Goal: Navigation & Orientation: Understand site structure

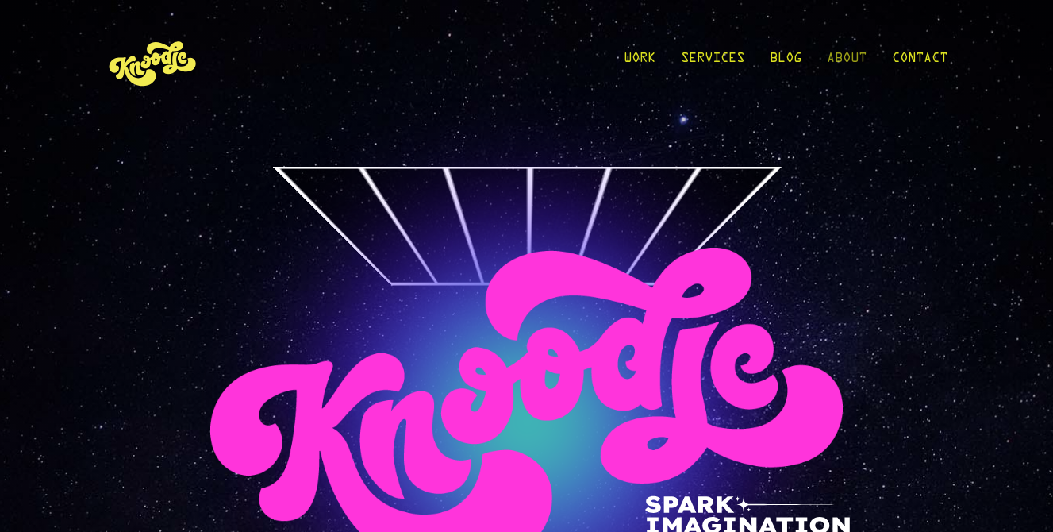
click at [855, 51] on link "About" at bounding box center [847, 62] width 40 height 74
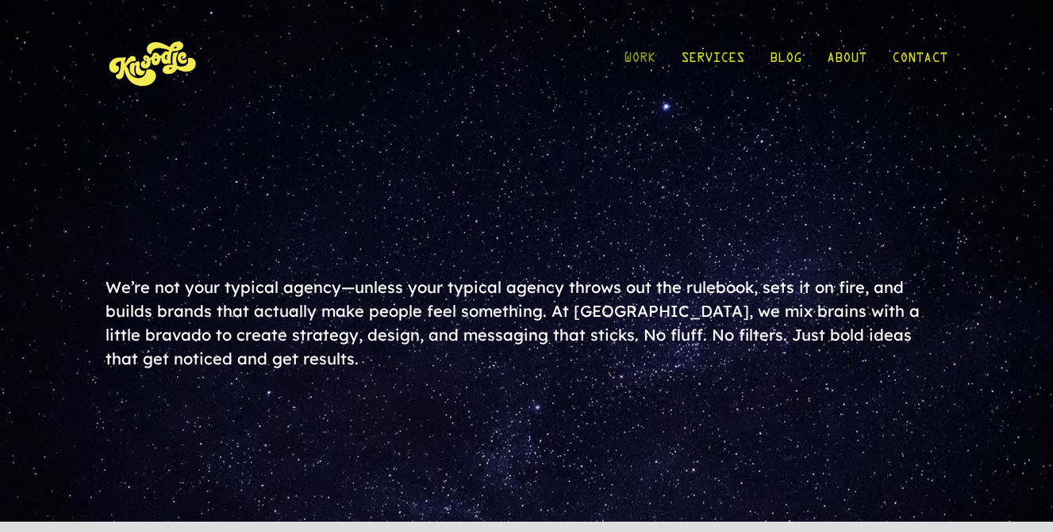
click at [642, 49] on link "Work" at bounding box center [640, 62] width 32 height 74
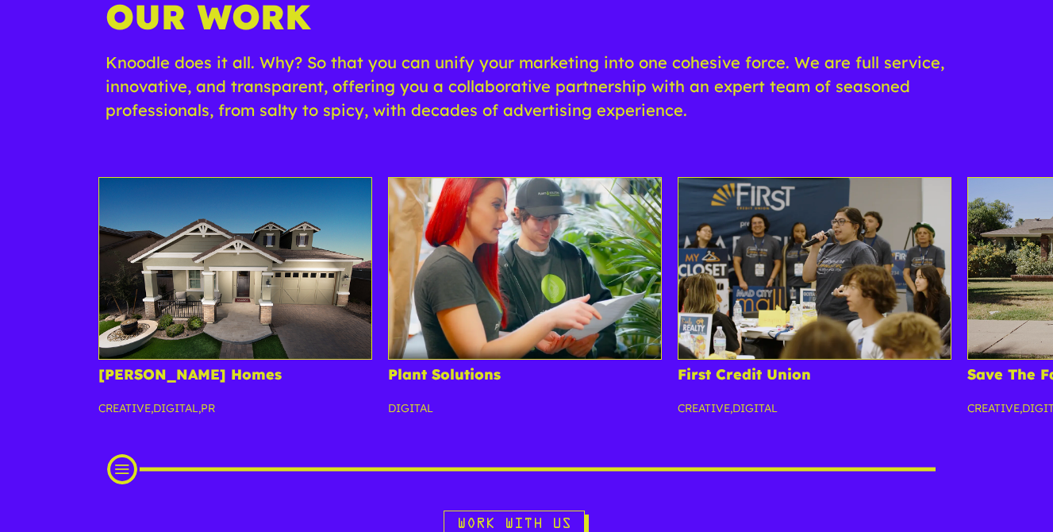
scroll to position [192, 0]
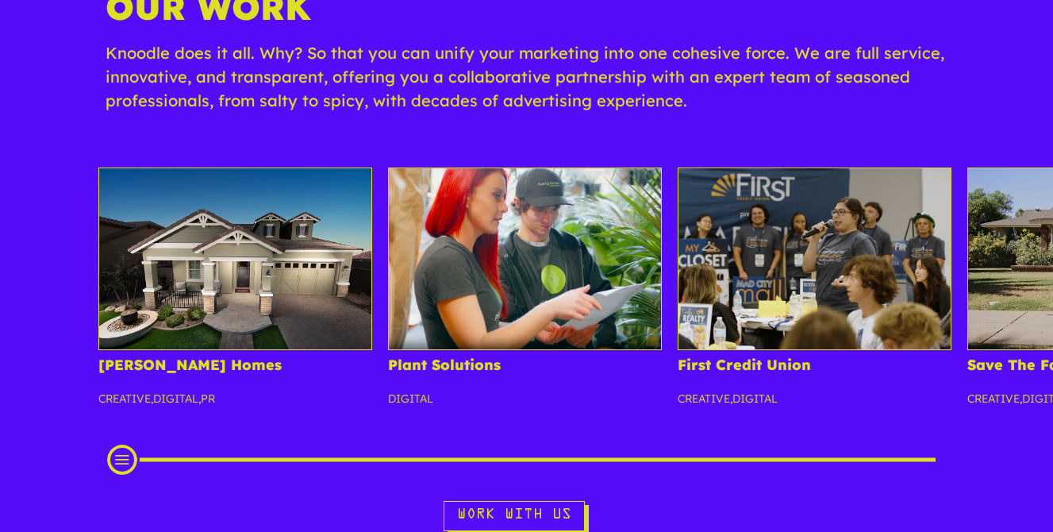
click at [544, 452] on div "Scroll Projects" at bounding box center [526, 460] width 809 height 16
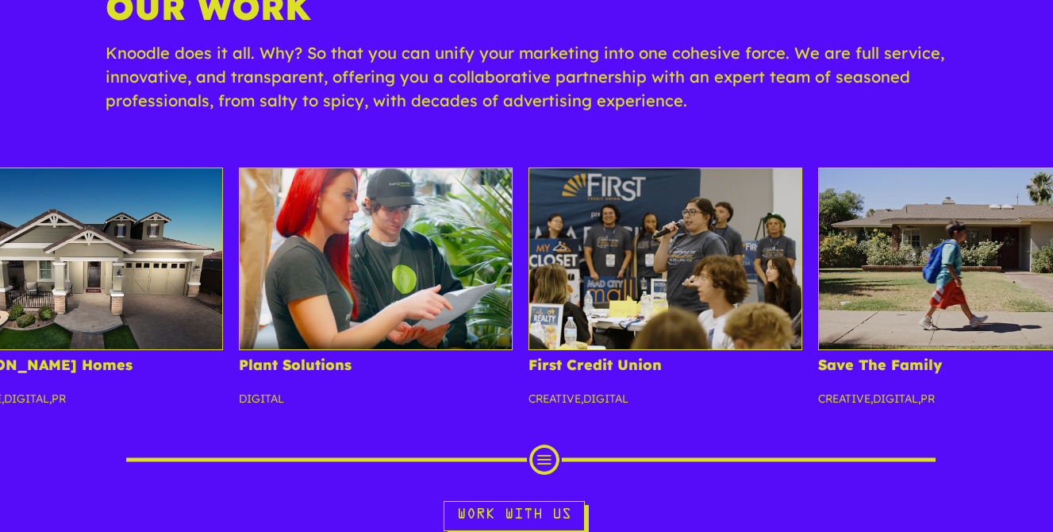
scroll to position [0, 0]
click at [675, 452] on div "Scroll Projects" at bounding box center [526, 460] width 809 height 16
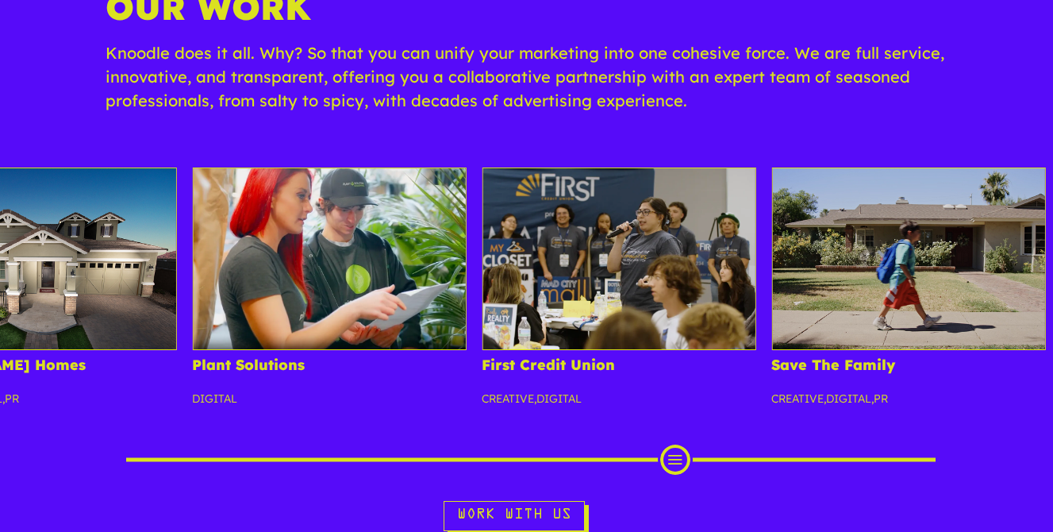
click at [759, 452] on div "Scroll Projects" at bounding box center [526, 460] width 809 height 16
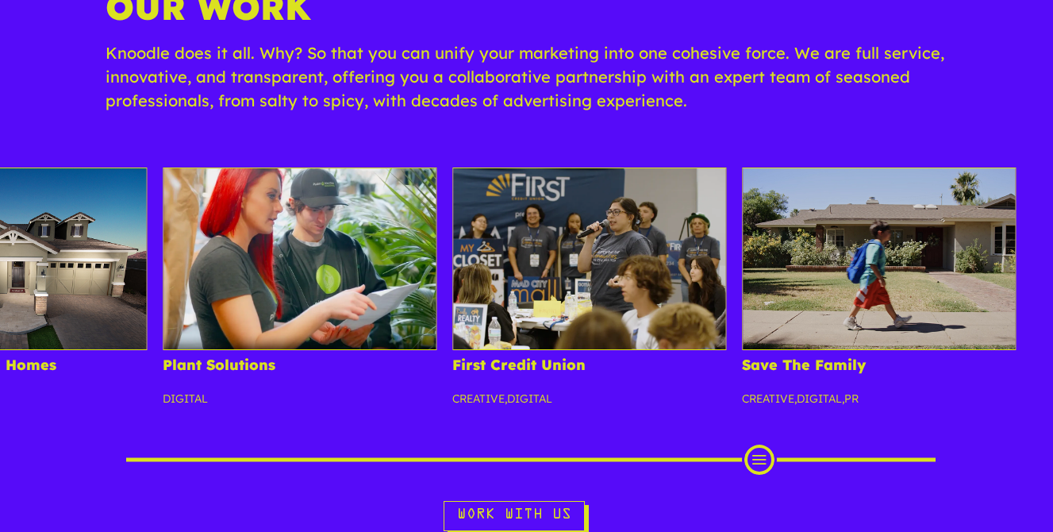
click at [909, 452] on div "Scroll Projects" at bounding box center [526, 460] width 809 height 16
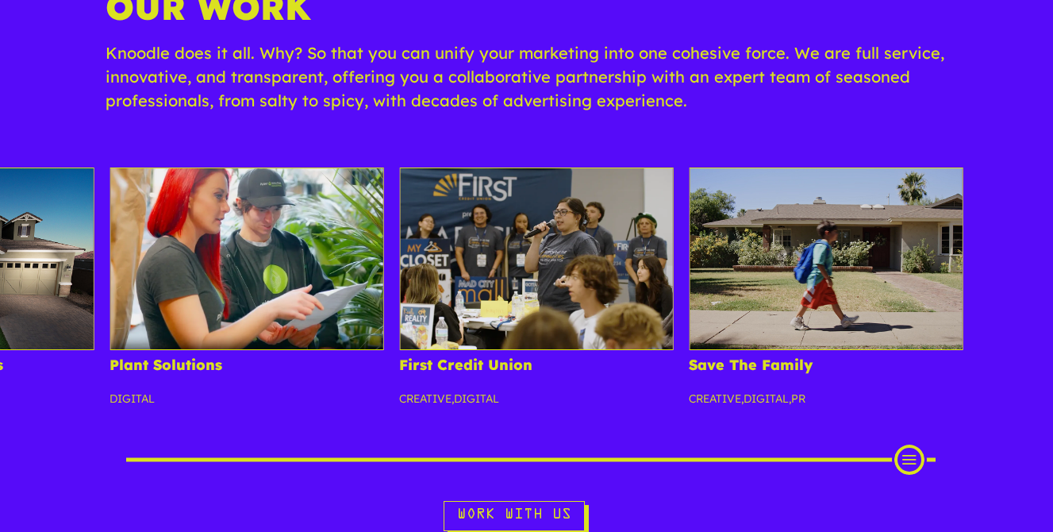
click at [152, 452] on div "Scroll Projects" at bounding box center [526, 460] width 809 height 16
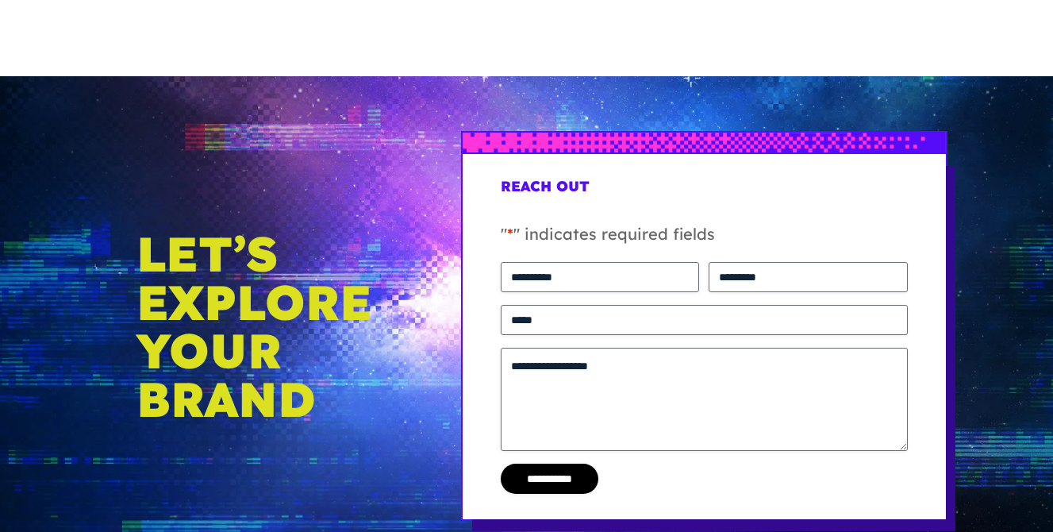
scroll to position [5237, 0]
